Goal: Transaction & Acquisition: Purchase product/service

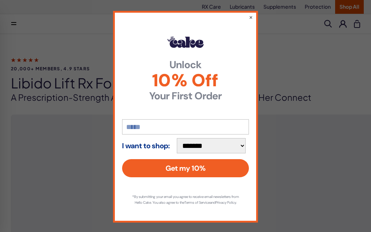
click at [246, 14] on div "**********" at bounding box center [185, 117] width 145 height 212
click at [249, 15] on button "×" at bounding box center [251, 16] width 4 height 7
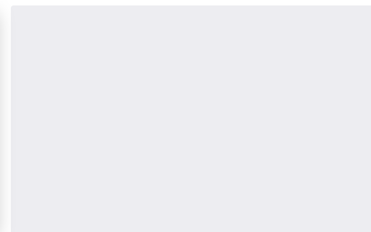
scroll to position [106, 0]
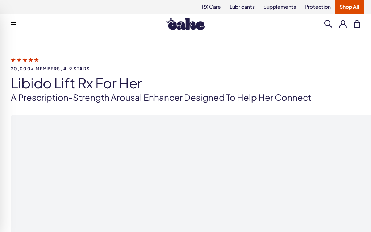
click at [16, 25] on span at bounding box center [13, 24] width 5 height 4
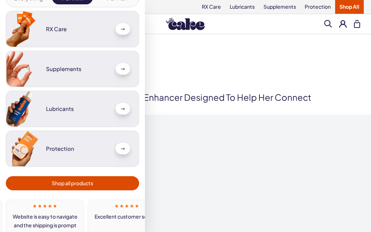
scroll to position [37, 0]
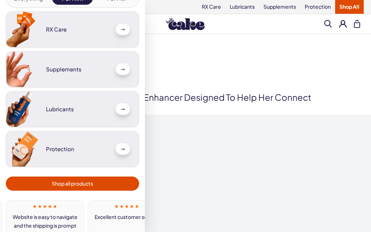
click at [119, 183] on span "Shop all products" at bounding box center [72, 183] width 125 height 8
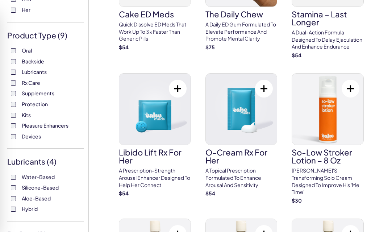
scroll to position [113, 0]
click at [50, 89] on span "Supplements" at bounding box center [38, 93] width 33 height 9
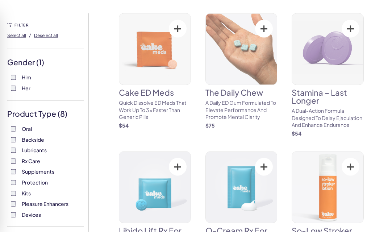
scroll to position [36, 0]
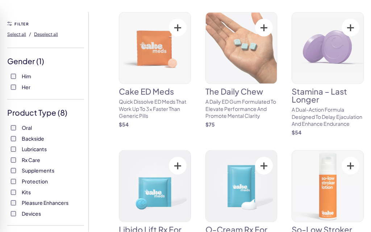
click at [49, 168] on span "Supplements" at bounding box center [38, 170] width 33 height 9
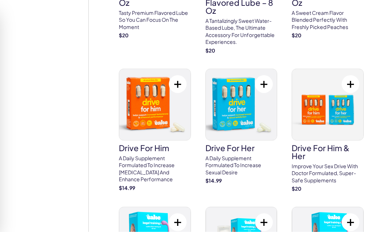
scroll to position [702, 0]
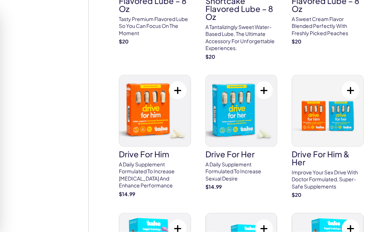
click at [254, 106] on img at bounding box center [241, 110] width 71 height 71
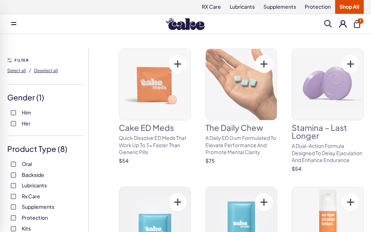
scroll to position [37, 0]
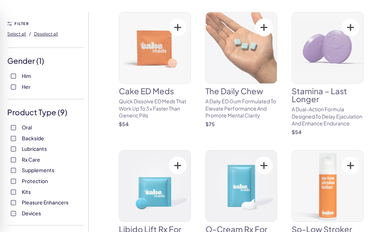
scroll to position [113, 0]
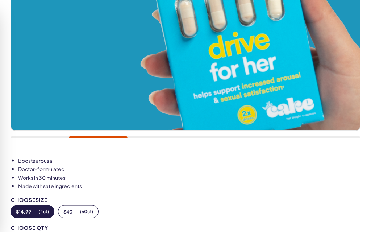
scroll to position [433, 0]
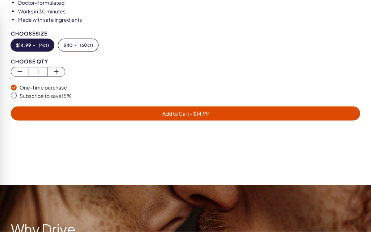
click at [79, 45] on button "$ 40 - ( 60ct )" at bounding box center [78, 45] width 40 height 12
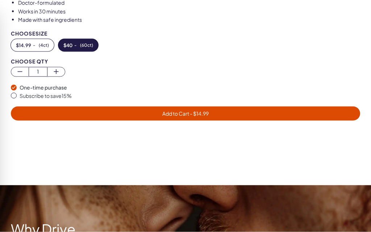
scroll to position [433, 0]
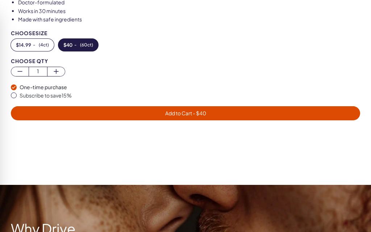
click at [308, 114] on span "Add to Cart - $ 40" at bounding box center [185, 113] width 340 height 8
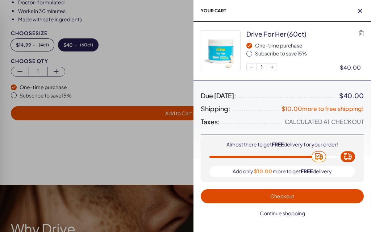
scroll to position [464, 0]
